Goal: Navigation & Orientation: Find specific page/section

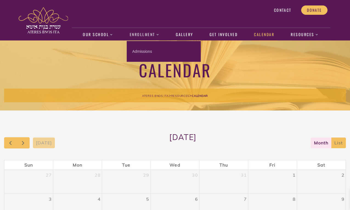
click at [157, 35] on span at bounding box center [157, 34] width 4 height 2
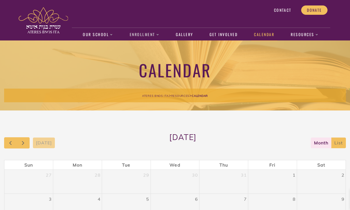
click at [157, 36] on span at bounding box center [157, 34] width 4 height 2
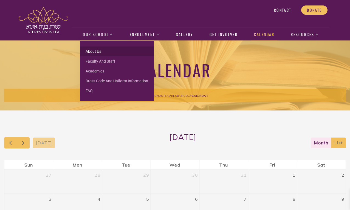
click at [90, 51] on link "About us" at bounding box center [117, 52] width 74 height 10
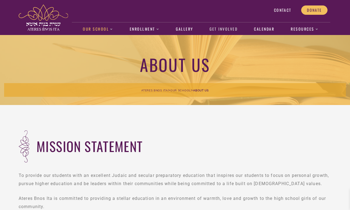
click at [227, 29] on link "Get Involved" at bounding box center [224, 29] width 34 height 13
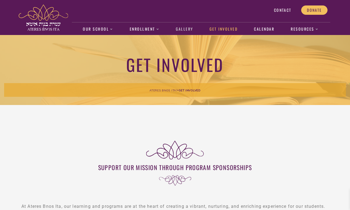
click at [183, 29] on link "Gallery" at bounding box center [184, 29] width 23 height 13
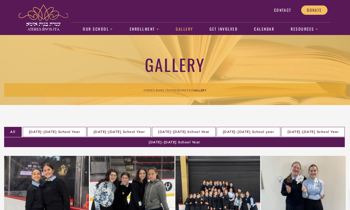
click at [317, 138] on li "2024-2025 School Year" at bounding box center [174, 143] width 340 height 10
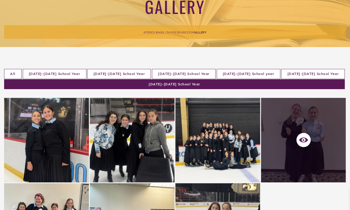
scroll to position [96, 0]
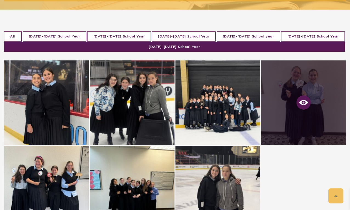
click at [302, 100] on icon at bounding box center [303, 102] width 9 height 5
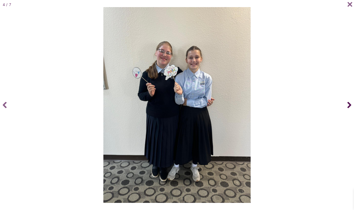
click at [350, 104] on icon at bounding box center [349, 105] width 4 height 6
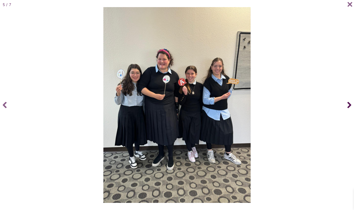
click at [349, 105] on icon at bounding box center [349, 105] width 4 height 22
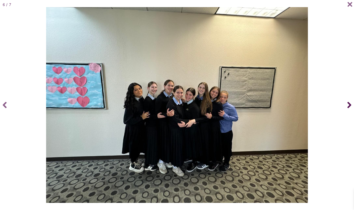
click at [349, 105] on icon at bounding box center [349, 105] width 4 height 22
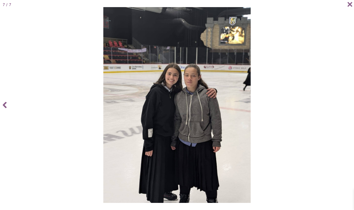
click at [349, 105] on div at bounding box center [177, 105] width 350 height 196
click at [348, 4] on icon at bounding box center [349, 4] width 5 height 5
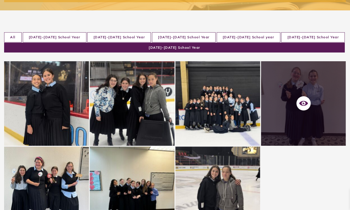
scroll to position [0, 0]
